Goal: Use online tool/utility: Utilize a website feature to perform a specific function

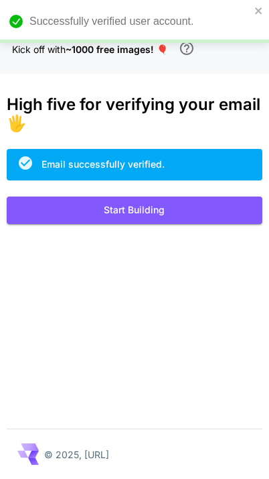
click at [32, 215] on button "Start Building" at bounding box center [135, 209] width 256 height 27
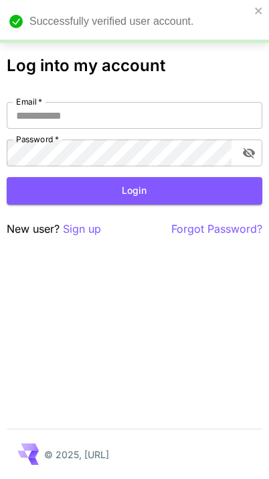
click at [257, 5] on icon "close" at bounding box center [259, 10] width 9 height 11
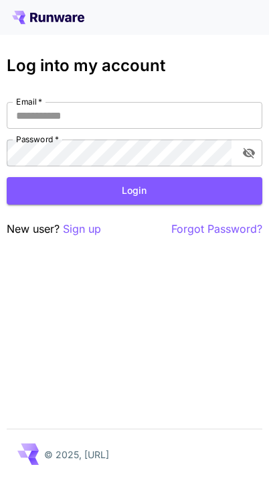
click at [29, 40] on div "Log into my account Email   * Email   * Password   * Password   * Login New use…" at bounding box center [134, 239] width 269 height 479
click at [27, 119] on input "Email   *" at bounding box center [135, 115] width 256 height 27
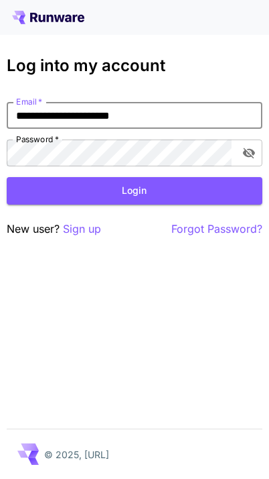
type input "**********"
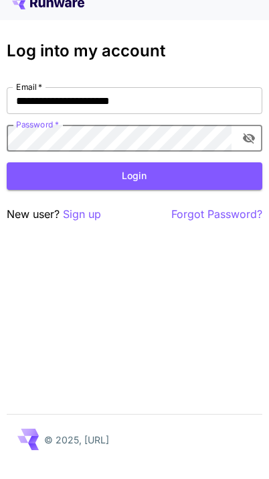
click at [64, 180] on button "Login" at bounding box center [135, 190] width 256 height 27
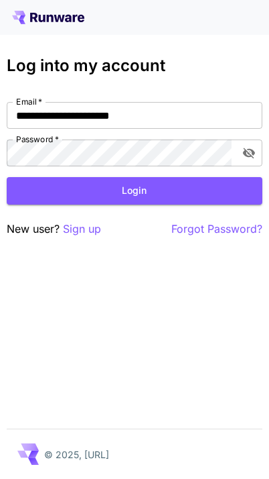
click at [44, 180] on button "Login" at bounding box center [135, 190] width 256 height 27
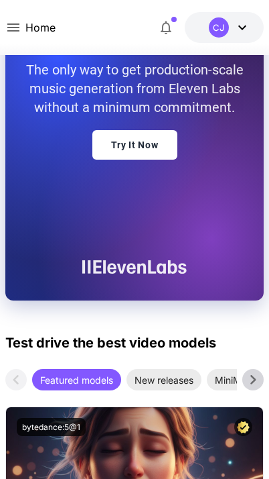
click at [122, 160] on link "Try It Now" at bounding box center [135, 144] width 85 height 29
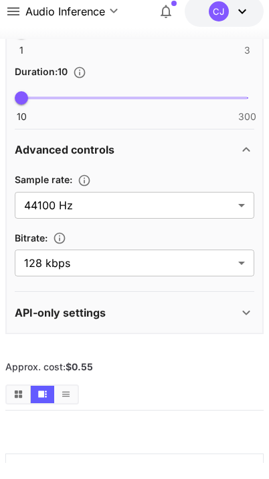
scroll to position [385, 0]
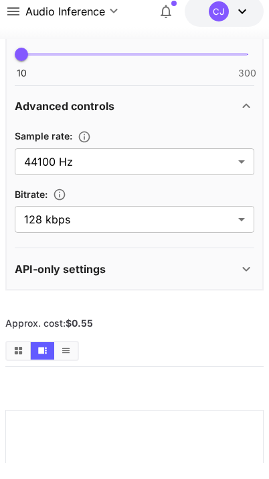
click at [16, 358] on button "Show media in grid view" at bounding box center [18, 366] width 23 height 17
click at [42, 363] on icon "Show media in video view" at bounding box center [42, 366] width 9 height 7
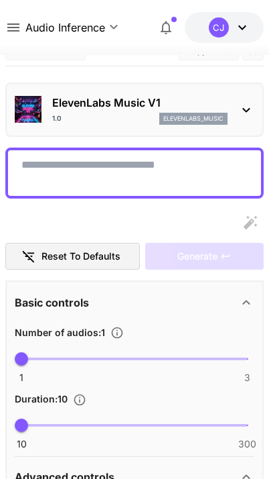
scroll to position [0, 0]
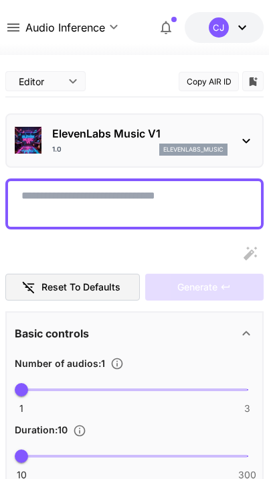
click at [64, 131] on p "ElevenLabs Music V1" at bounding box center [140, 133] width 176 height 16
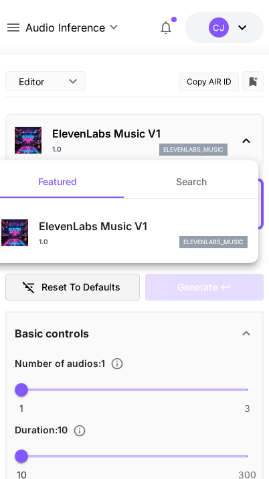
click at [69, 137] on div at bounding box center [134, 239] width 269 height 479
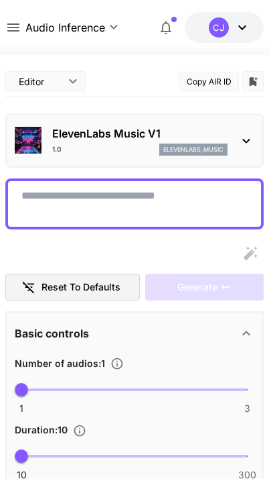
click at [9, 34] on icon at bounding box center [13, 27] width 16 height 16
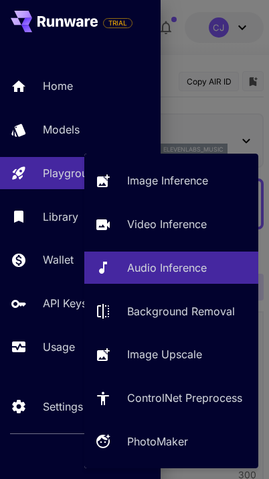
click at [35, 175] on link "Playground" at bounding box center [80, 173] width 161 height 33
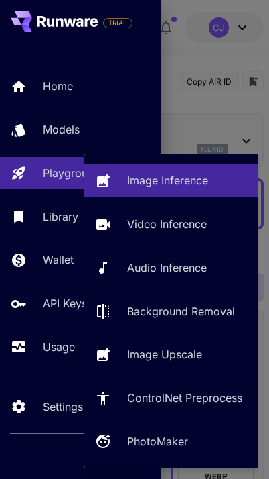
click at [117, 183] on link "Image Inference" at bounding box center [171, 180] width 174 height 33
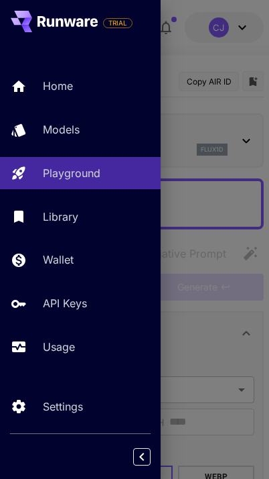
click at [182, 129] on div at bounding box center [134, 239] width 269 height 479
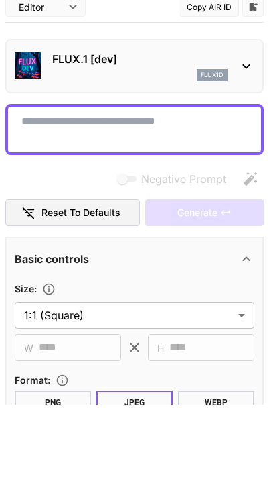
click at [29, 127] on img at bounding box center [28, 140] width 27 height 27
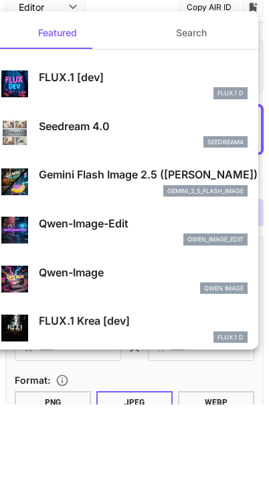
scroll to position [74, 0]
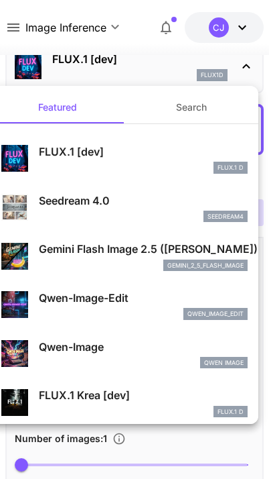
click at [161, 45] on div at bounding box center [134, 239] width 269 height 479
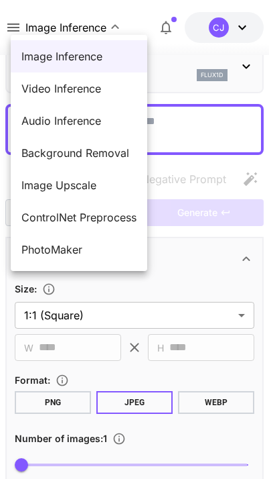
click at [34, 263] on li "PhotoMaker" at bounding box center [79, 249] width 137 height 32
type input "**********"
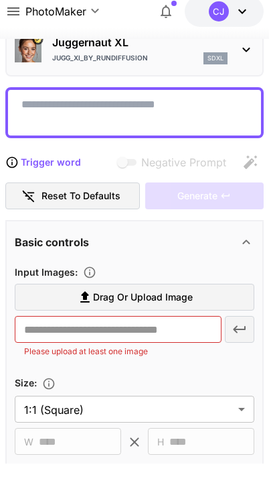
scroll to position [75, 0]
click at [34, 302] on label "Drag or upload image" at bounding box center [135, 313] width 240 height 27
click at [0, 0] on input "Drag or upload image" at bounding box center [0, 0] width 0 height 0
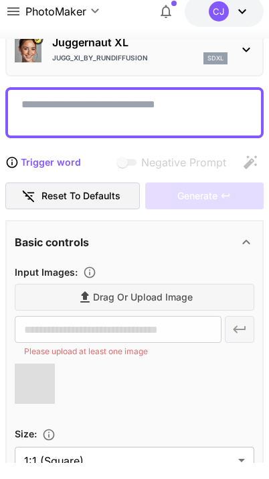
click at [49, 118] on textarea "Negative Prompt" at bounding box center [134, 129] width 227 height 32
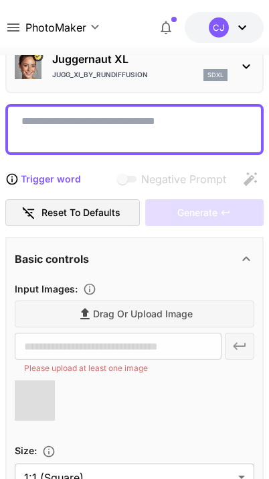
type input "**********"
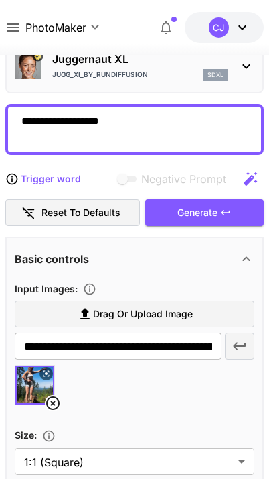
click at [178, 221] on div "Generate" at bounding box center [204, 212] width 119 height 27
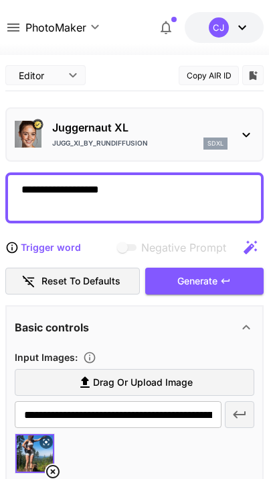
scroll to position [0, 0]
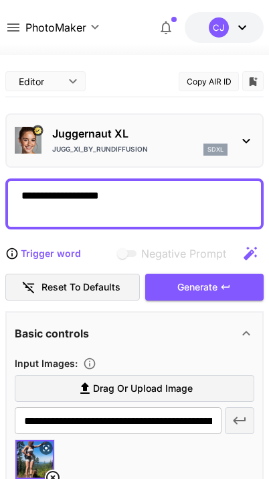
click at [170, 291] on div "Generate" at bounding box center [204, 287] width 119 height 27
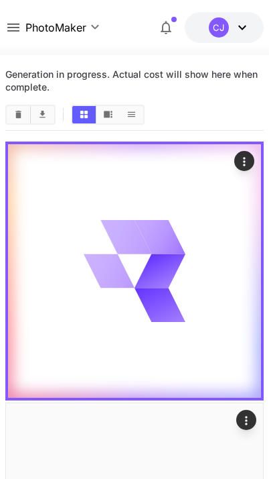
scroll to position [778, 0]
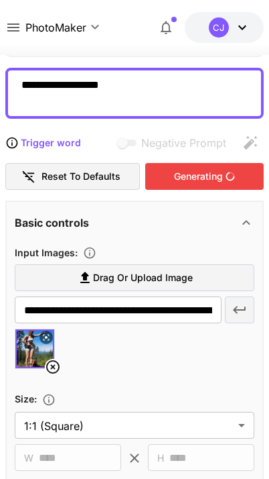
click at [128, 80] on textarea "**********" at bounding box center [134, 93] width 227 height 32
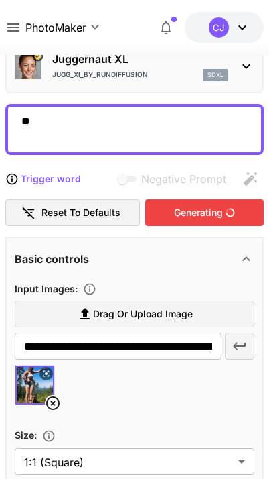
type textarea "*"
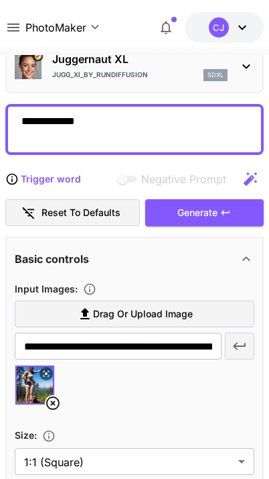
type textarea "**********"
click at [175, 219] on div "Generate" at bounding box center [204, 212] width 119 height 27
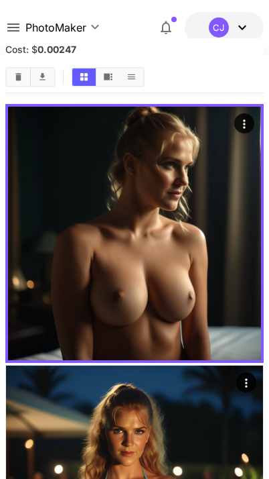
scroll to position [847, 0]
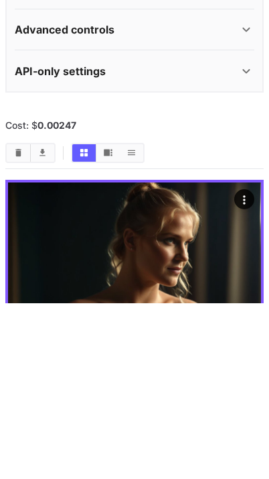
type input "**********"
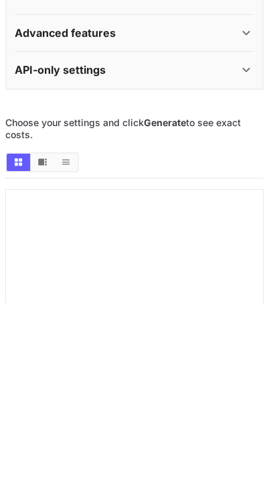
type input "**********"
